Goal: Transaction & Acquisition: Purchase product/service

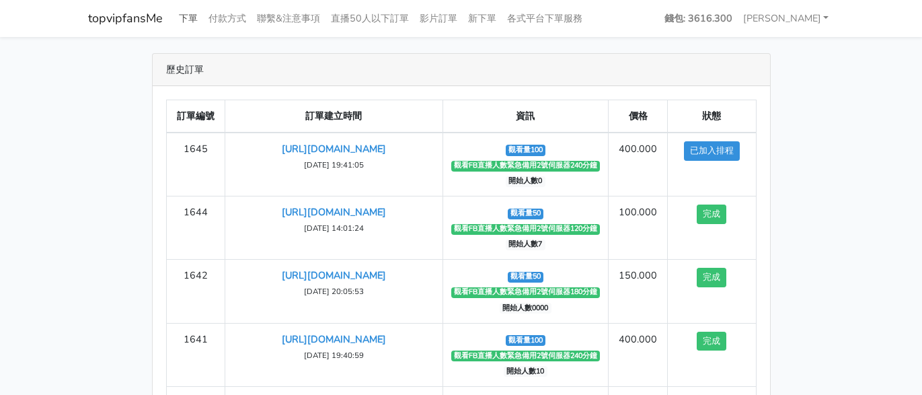
click at [196, 18] on link "下單" at bounding box center [188, 18] width 30 height 26
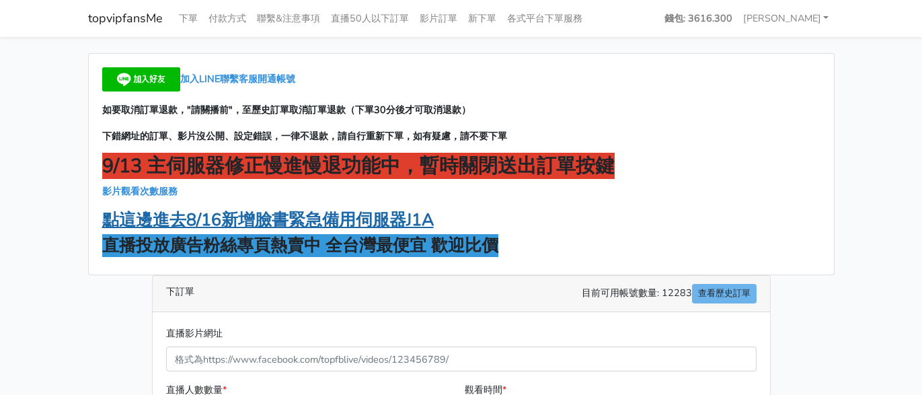
click at [277, 223] on strong "點這邊進去8/16新增臉書緊急備用伺服器J1A" at bounding box center [267, 219] width 331 height 23
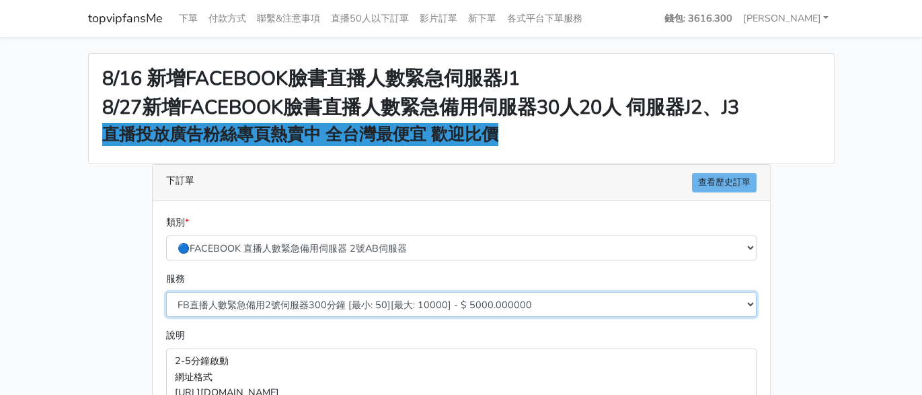
click at [324, 301] on select "FB直播人數緊急備用2號伺服器300分鐘 [最小: 50][最大: 10000] - $ 5000.000000 FB直播人數緊急備用2號伺服器60分鐘 [最…" at bounding box center [461, 304] width 590 height 25
select select "577"
click at [166, 292] on select "FB直播人數緊急備用2號伺服器300分鐘 [最小: 50][最大: 10000] - $ 5000.000000 FB直播人數緊急備用2號伺服器60分鐘 [最…" at bounding box center [461, 304] width 590 height 25
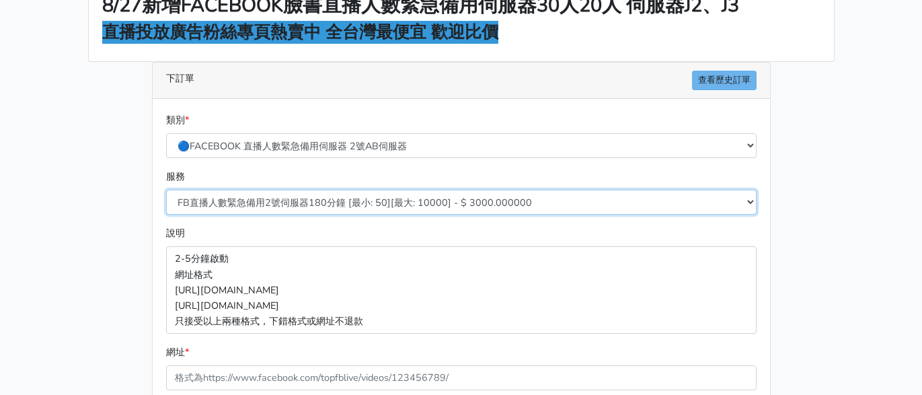
scroll to position [202, 0]
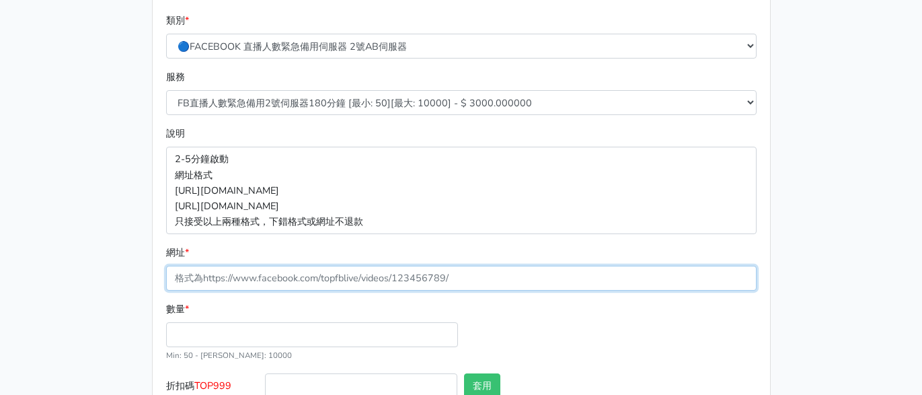
click at [291, 274] on input "網址 *" at bounding box center [461, 278] width 590 height 25
paste input "https://www.facebook.com/100083399346069/videos/1290945472165224"
type input "https://www.facebook.com/100083399346069/videos/1290945472165224"
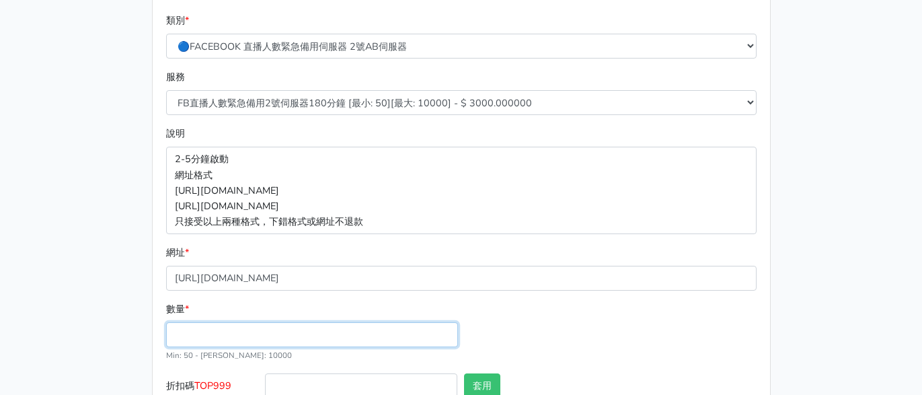
click at [248, 331] on input "數量 *" at bounding box center [312, 334] width 292 height 25
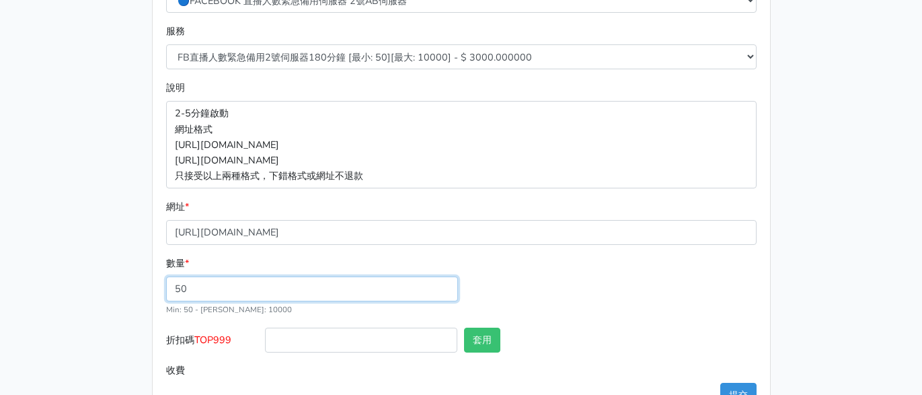
scroll to position [290, 0]
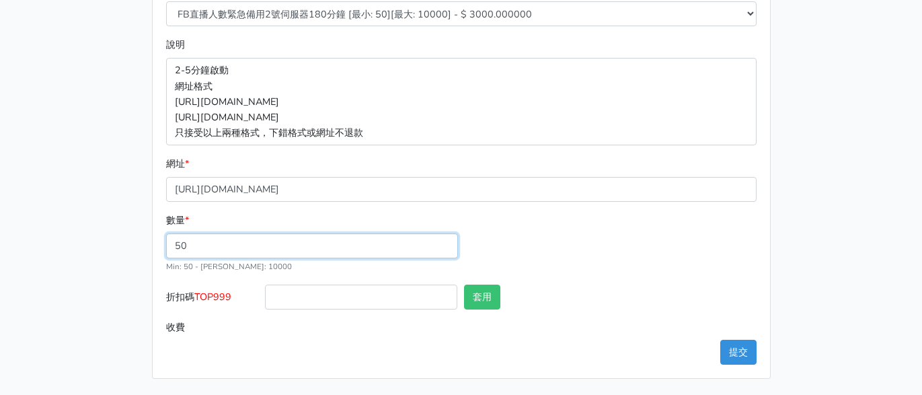
type input "50"
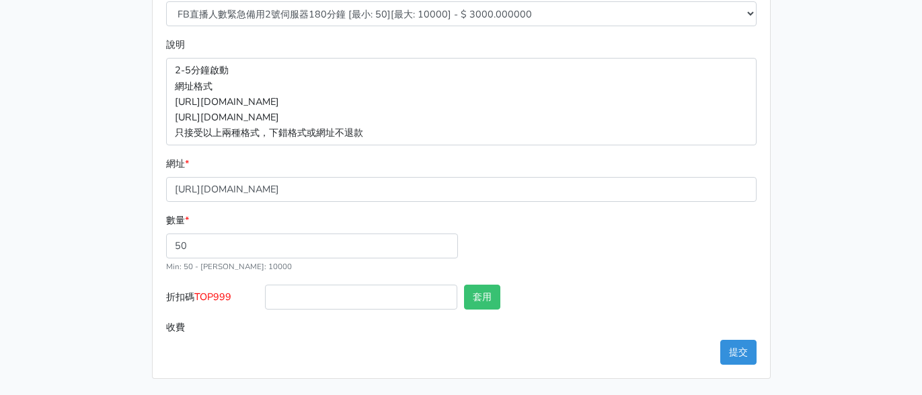
type input "150.000"
click at [231, 297] on span "TOP999" at bounding box center [212, 296] width 37 height 13
click at [265, 297] on input "折扣碼 TOP999" at bounding box center [361, 296] width 192 height 25
click at [231, 297] on span "TOP999" at bounding box center [212, 296] width 37 height 13
click at [265, 297] on input "折扣碼 TOP999" at bounding box center [361, 296] width 192 height 25
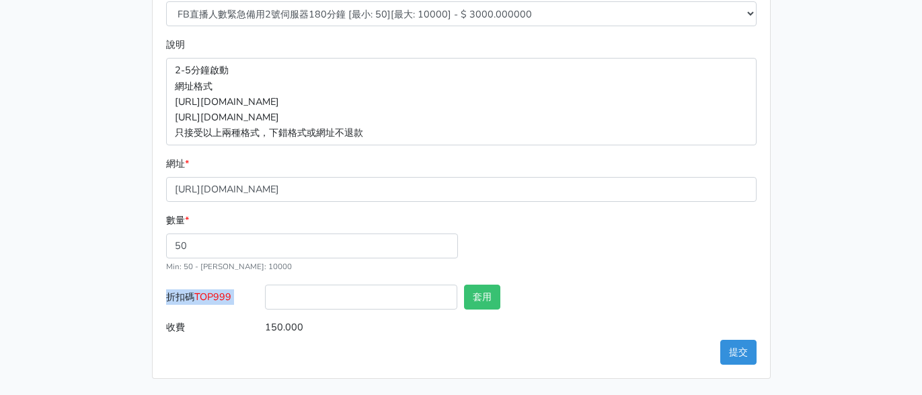
click at [231, 296] on span "TOP999" at bounding box center [212, 296] width 37 height 13
click at [265, 296] on input "折扣碼 TOP999" at bounding box center [361, 296] width 192 height 25
click at [231, 296] on span "TOP999" at bounding box center [212, 296] width 37 height 13
click at [265, 296] on input "折扣碼 TOP999" at bounding box center [361, 296] width 192 height 25
click at [231, 296] on span "TOP999" at bounding box center [212, 296] width 37 height 13
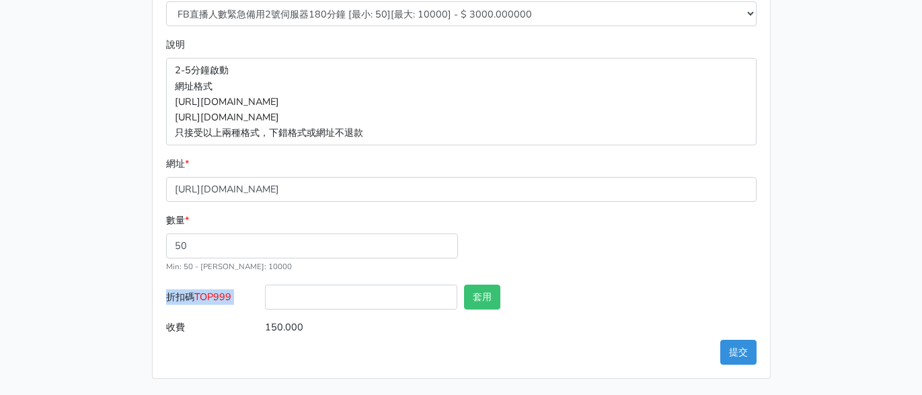
click at [265, 296] on input "折扣碼 TOP999" at bounding box center [361, 296] width 192 height 25
click at [204, 305] on label "折扣碼 TOP999" at bounding box center [213, 299] width 100 height 30
click at [265, 305] on input "折扣碼 TOP999" at bounding box center [361, 296] width 192 height 25
click at [210, 290] on span "TOP999" at bounding box center [212, 296] width 37 height 13
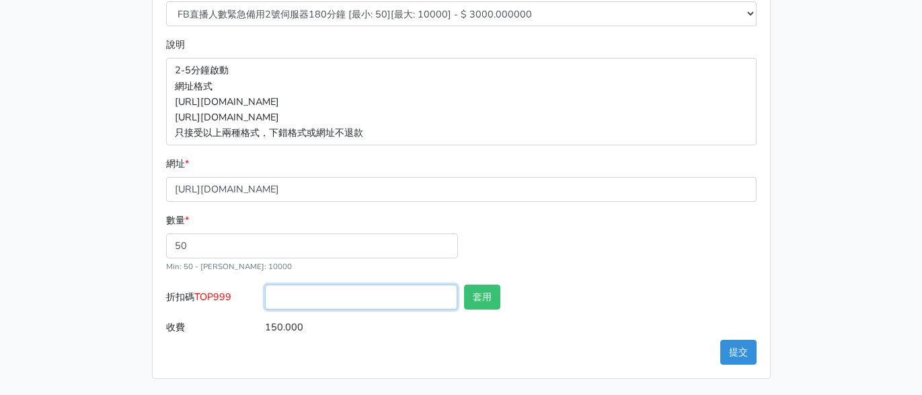
click at [265, 290] on input "折扣碼 TOP999" at bounding box center [361, 296] width 192 height 25
click at [210, 290] on span "TOP999" at bounding box center [212, 296] width 37 height 13
click at [265, 290] on input "折扣碼 TOP999" at bounding box center [361, 296] width 192 height 25
copy span "TOP999"
drag, startPoint x: 316, startPoint y: 296, endPoint x: 395, endPoint y: 305, distance: 79.2
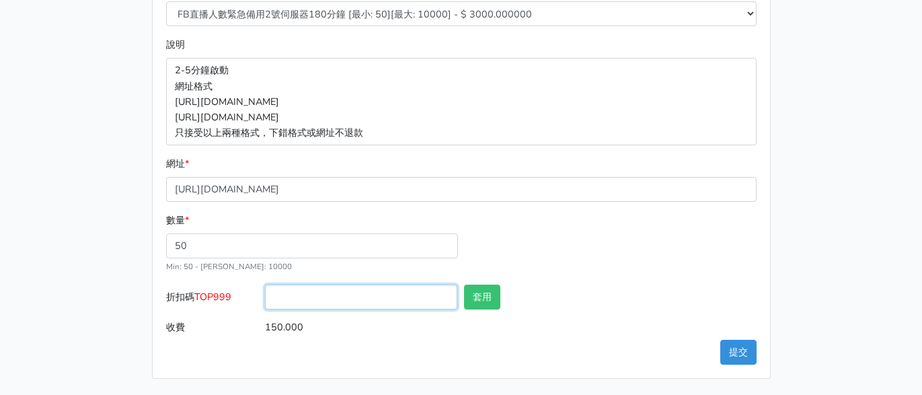
click at [317, 296] on input "折扣碼 TOP999" at bounding box center [361, 296] width 192 height 25
paste input "TOP999"
type input "TOP999"
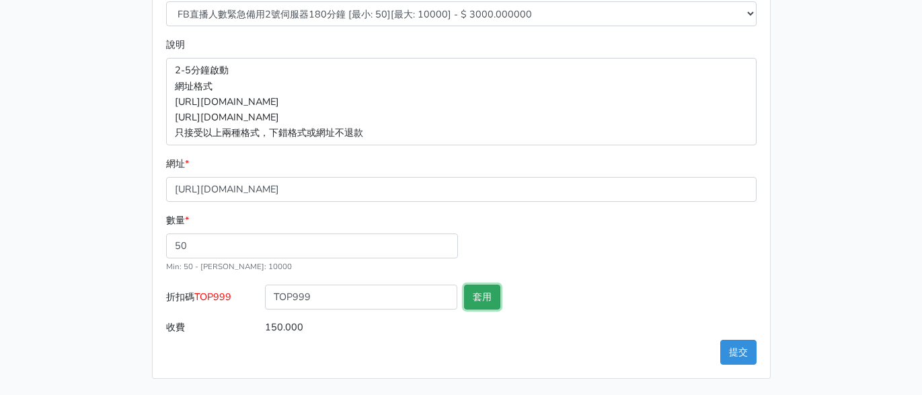
click at [494, 303] on button "套用" at bounding box center [482, 296] width 36 height 25
type input "套用失敗"
click at [736, 354] on button "提交" at bounding box center [738, 352] width 36 height 25
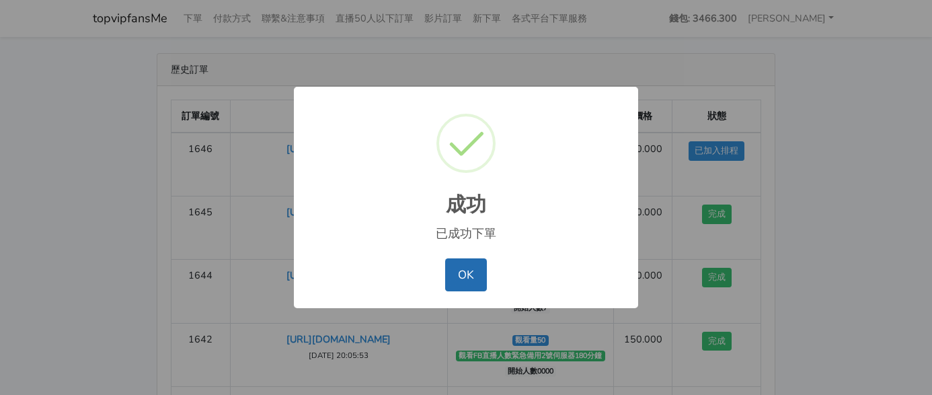
click at [481, 276] on button "OK" at bounding box center [465, 274] width 41 height 32
